Goal: Navigation & Orientation: Find specific page/section

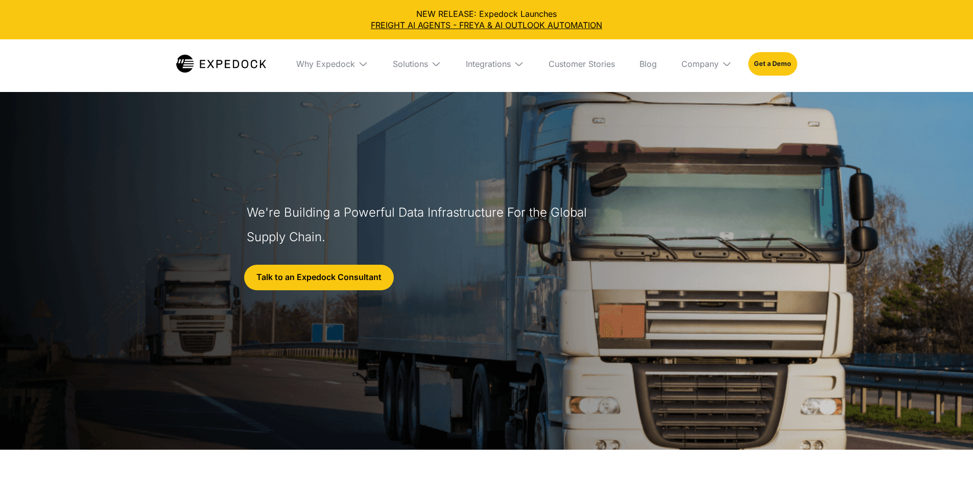
select select
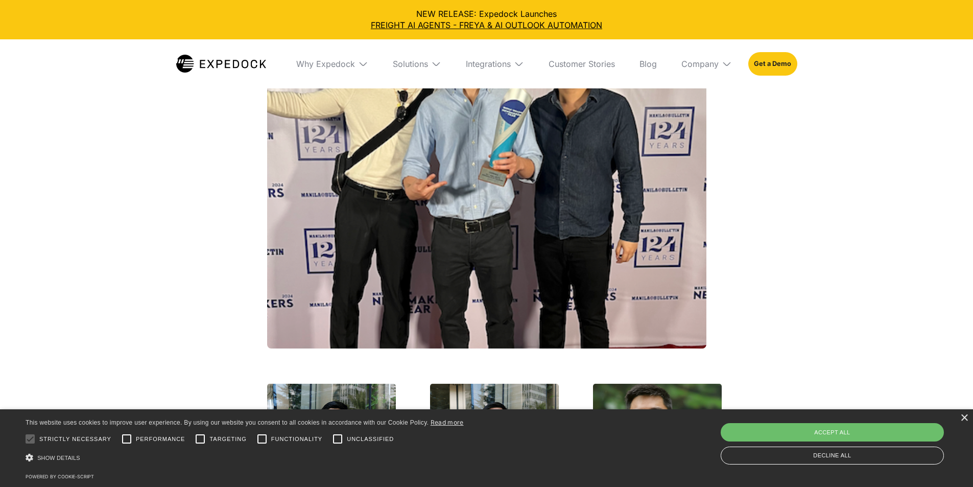
scroll to position [1410, 0]
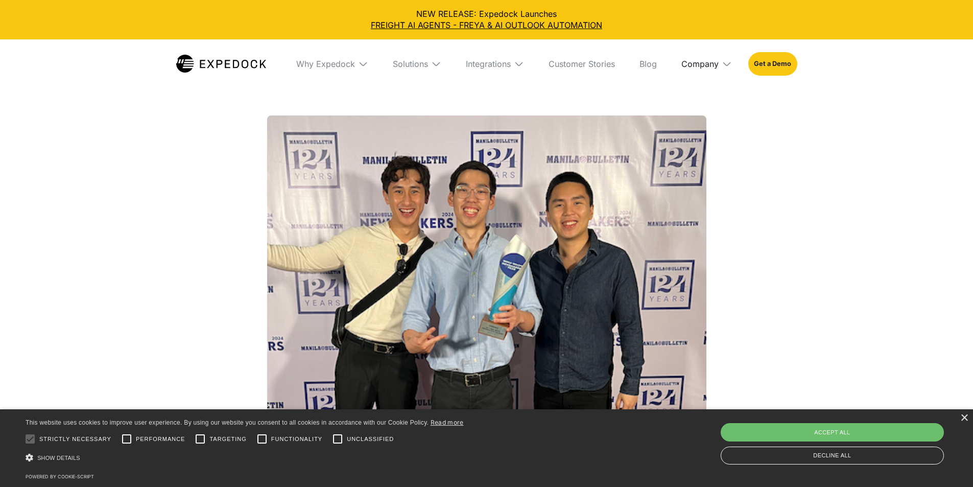
click at [719, 68] on div "Company" at bounding box center [700, 64] width 37 height 10
click at [722, 101] on link "About Us" at bounding box center [706, 101] width 67 height 27
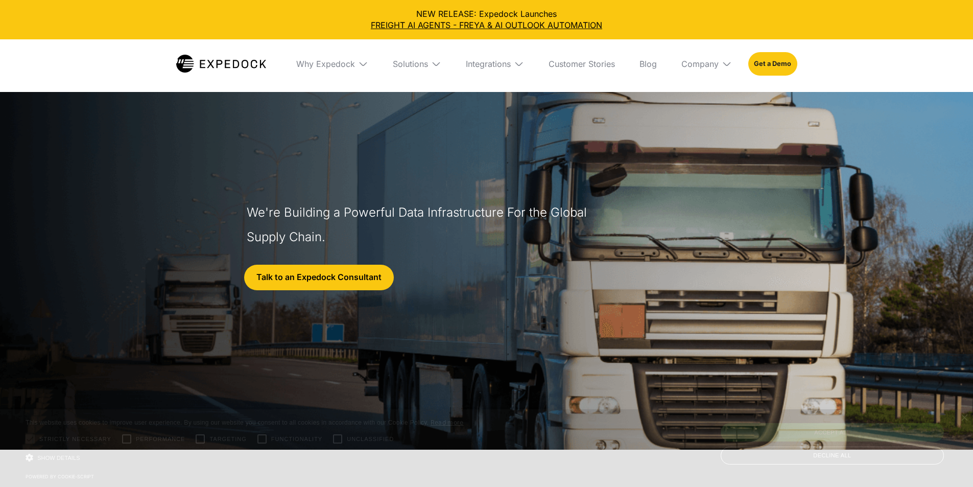
select select
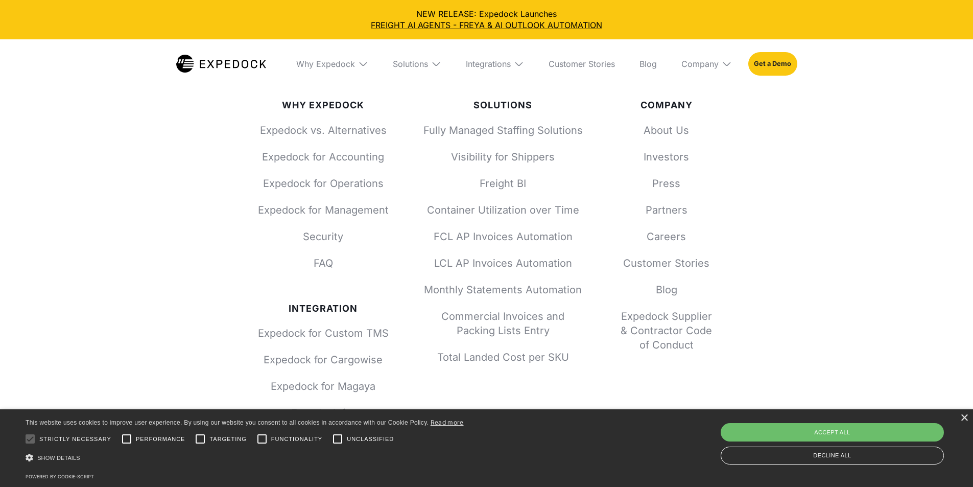
scroll to position [4578, 0]
